Goal: Find specific page/section: Find specific page/section

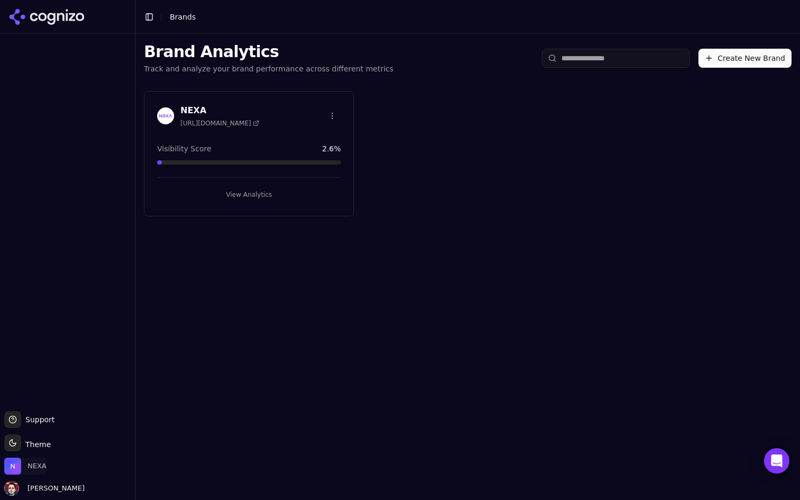
click at [28, 466] on span "NEXA" at bounding box center [37, 467] width 19 height 10
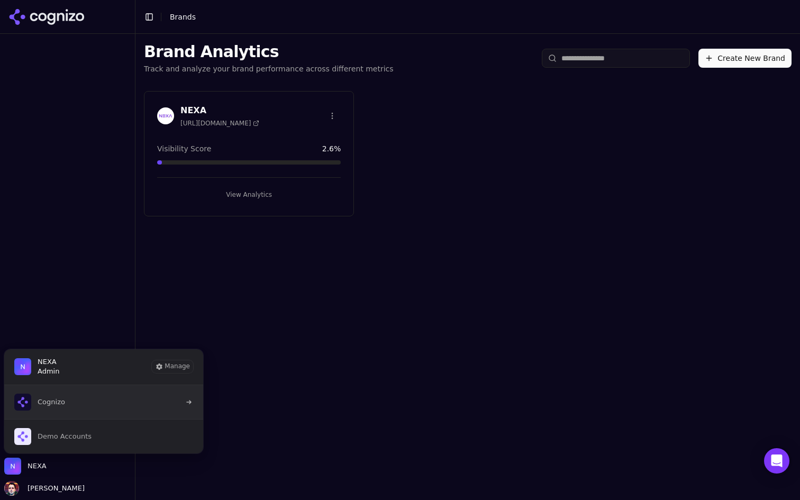
click at [96, 399] on button "Cognizo" at bounding box center [104, 402] width 200 height 34
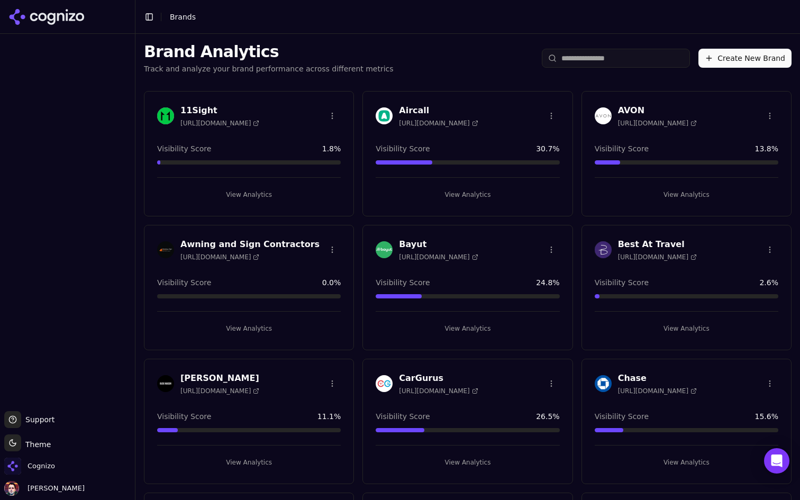
click at [590, 61] on input "search" at bounding box center [616, 58] width 148 height 19
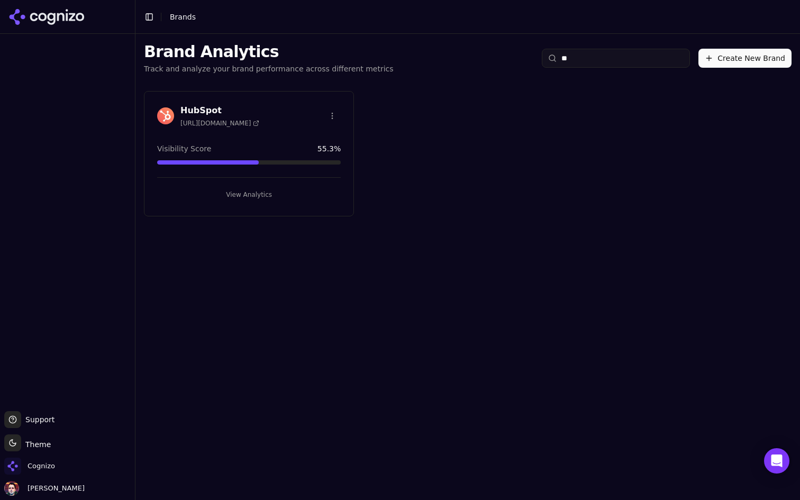
type input "*"
type input "******"
click at [300, 195] on button "View Analytics" at bounding box center [249, 194] width 184 height 17
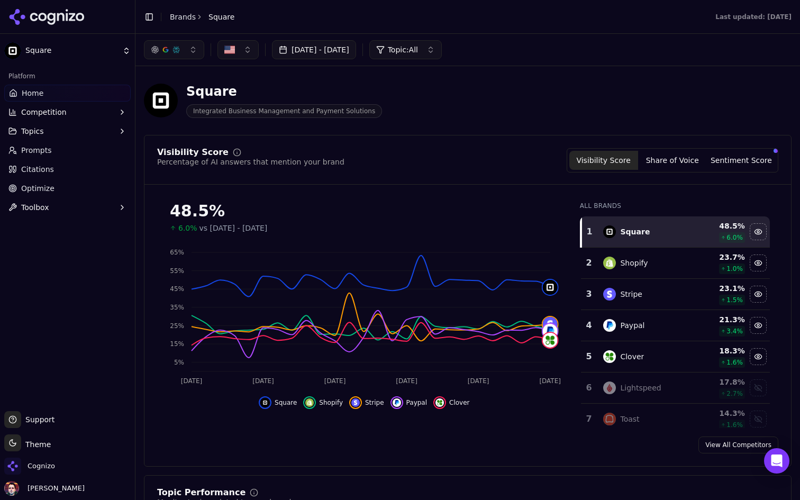
click at [495, 179] on div "Visibility Score Percentage of AI answers that mention your brand Visibility Sc…" at bounding box center [468, 166] width 647 height 37
click at [487, 98] on div "Square Integrated Business Management and Payment Solutions" at bounding box center [381, 100] width 474 height 35
click at [661, 156] on button "Share of Voice" at bounding box center [672, 160] width 69 height 19
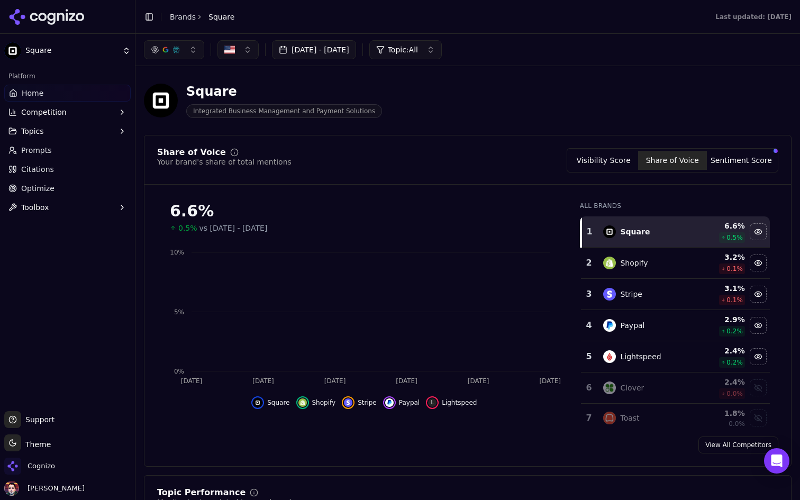
click at [722, 156] on button "Sentiment Score" at bounding box center [741, 160] width 69 height 19
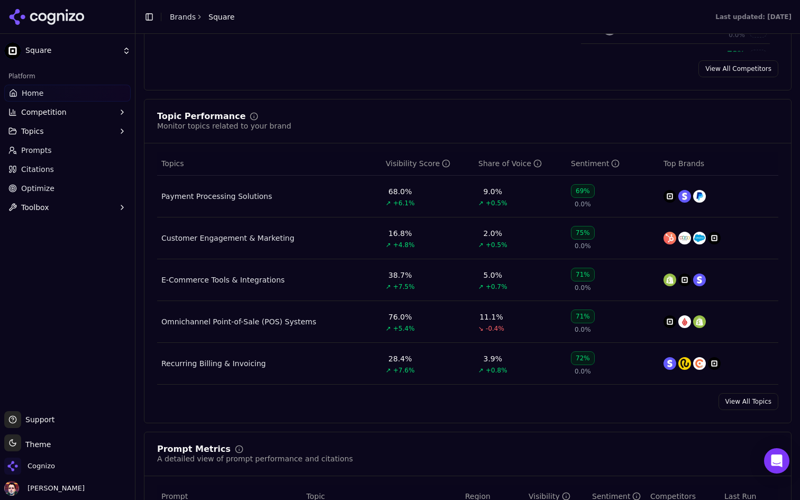
scroll to position [409, 0]
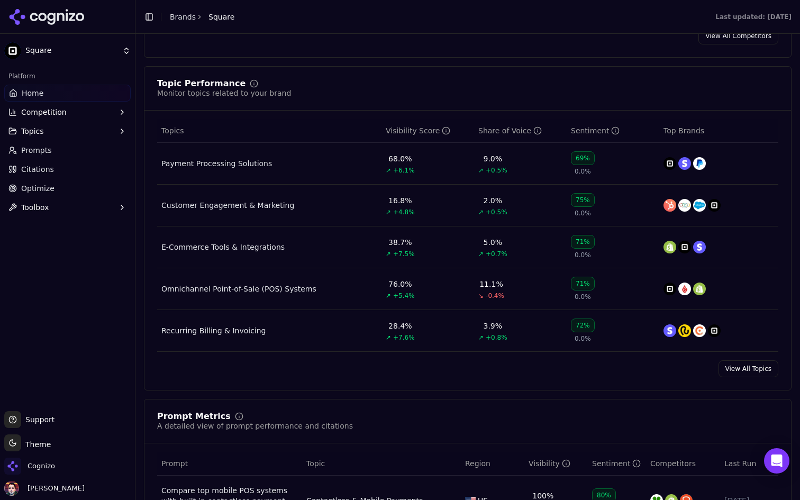
click at [228, 166] on div "Payment Processing Solutions" at bounding box center [216, 163] width 111 height 11
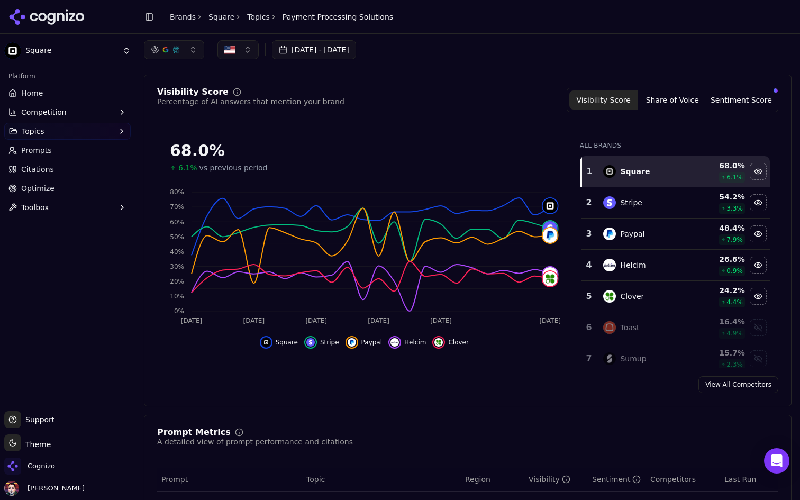
click at [82, 96] on link "Home" at bounding box center [67, 93] width 127 height 17
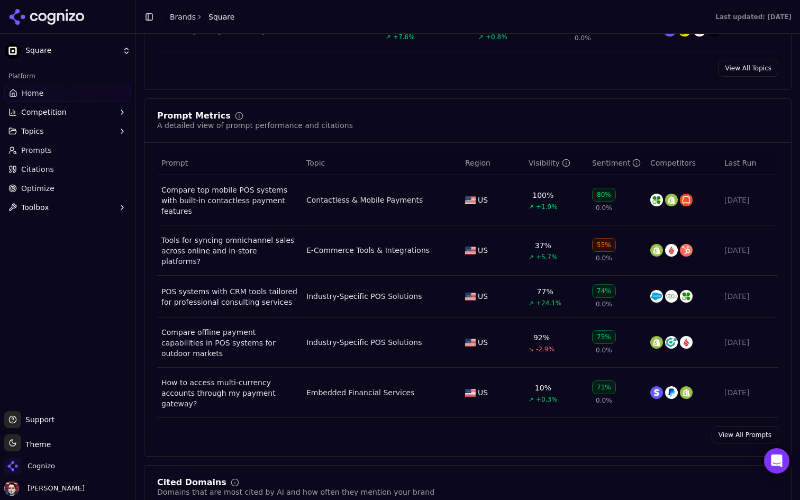
scroll to position [731, 0]
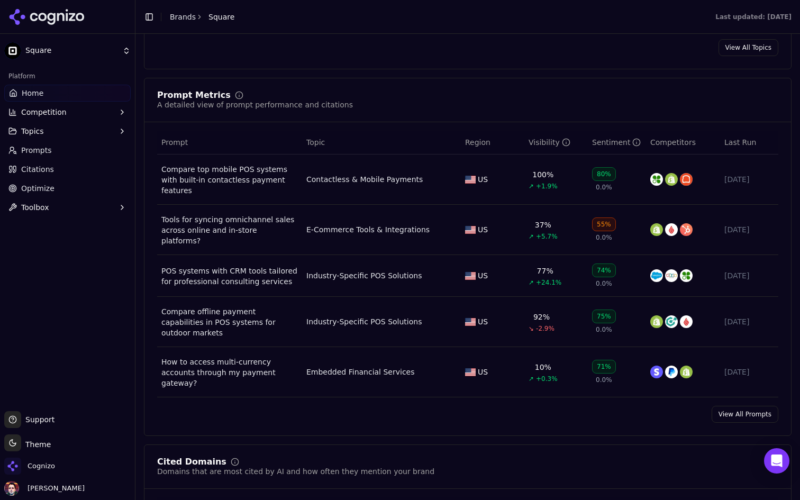
click at [257, 169] on div "Compare top mobile POS systems with built-in contactless payment features" at bounding box center [229, 180] width 137 height 32
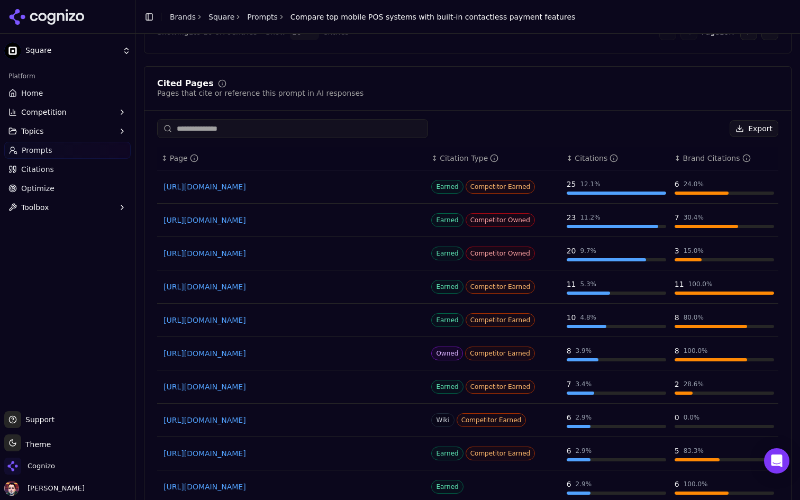
scroll to position [848, 0]
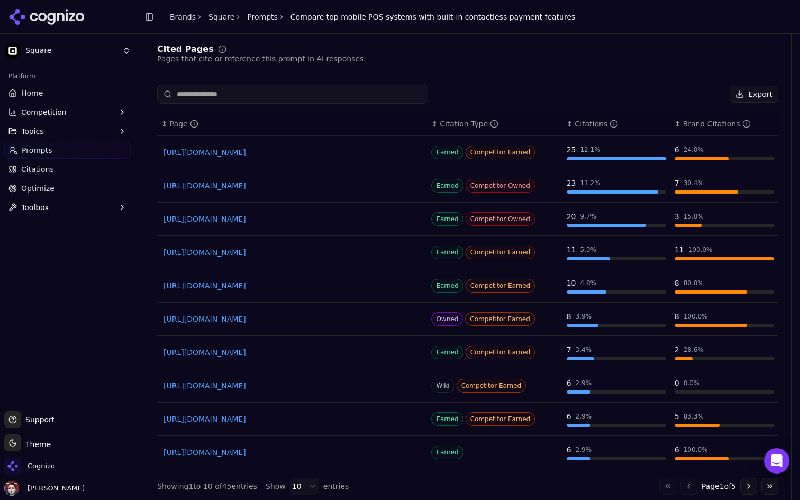
click at [49, 170] on span "Citations" at bounding box center [37, 169] width 33 height 11
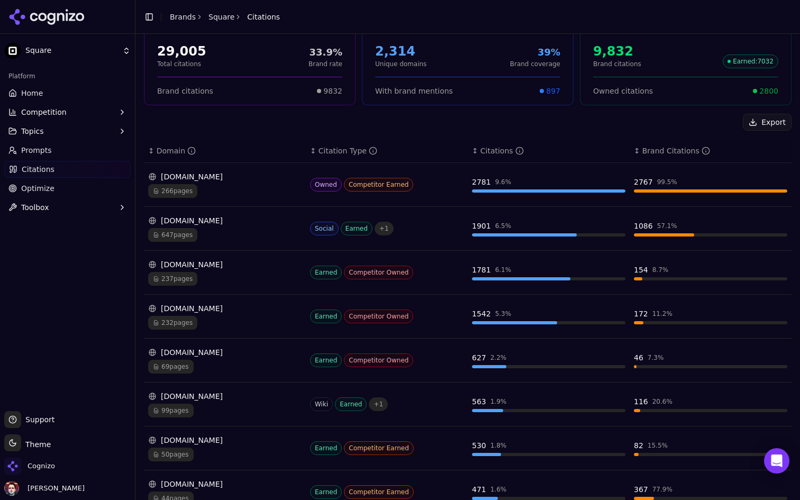
scroll to position [74, 0]
click at [258, 235] on div "647 pages" at bounding box center [225, 235] width 154 height 14
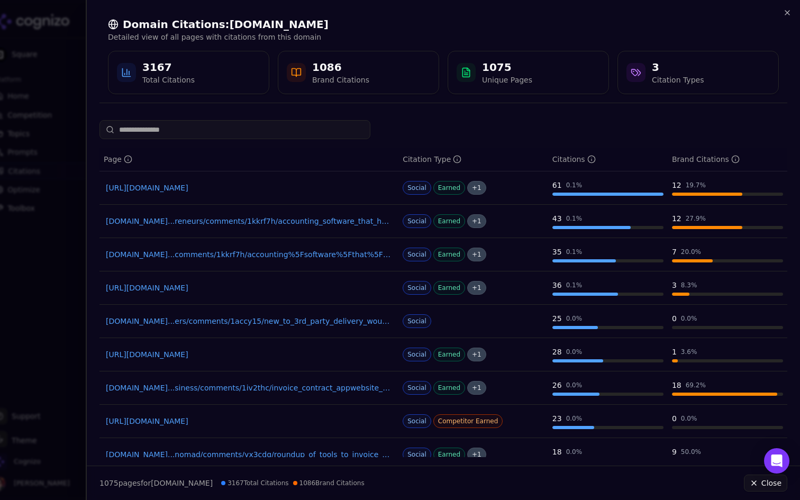
click at [45, 274] on div at bounding box center [400, 250] width 800 height 500
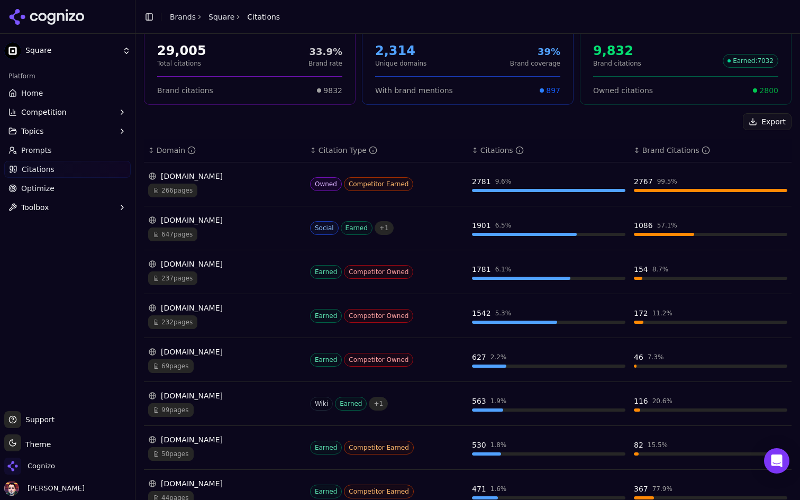
click at [63, 193] on link "Optimize" at bounding box center [67, 188] width 127 height 17
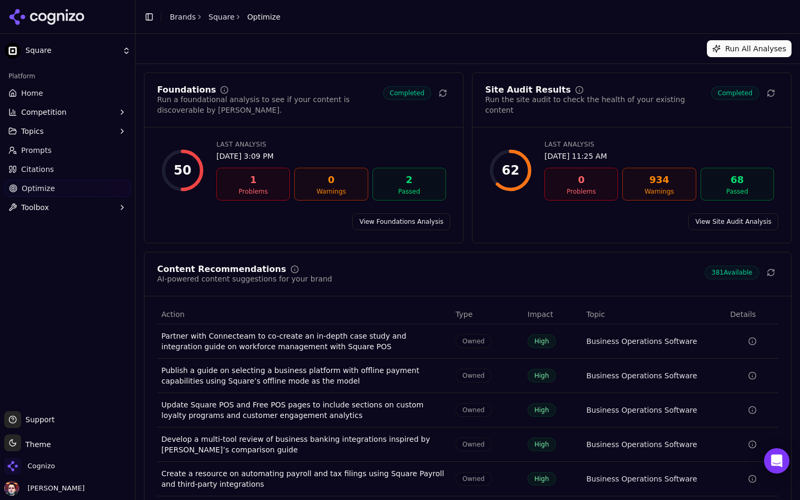
click at [143, 20] on button "Toggle Sidebar" at bounding box center [149, 17] width 15 height 15
